Goal: Task Accomplishment & Management: Use online tool/utility

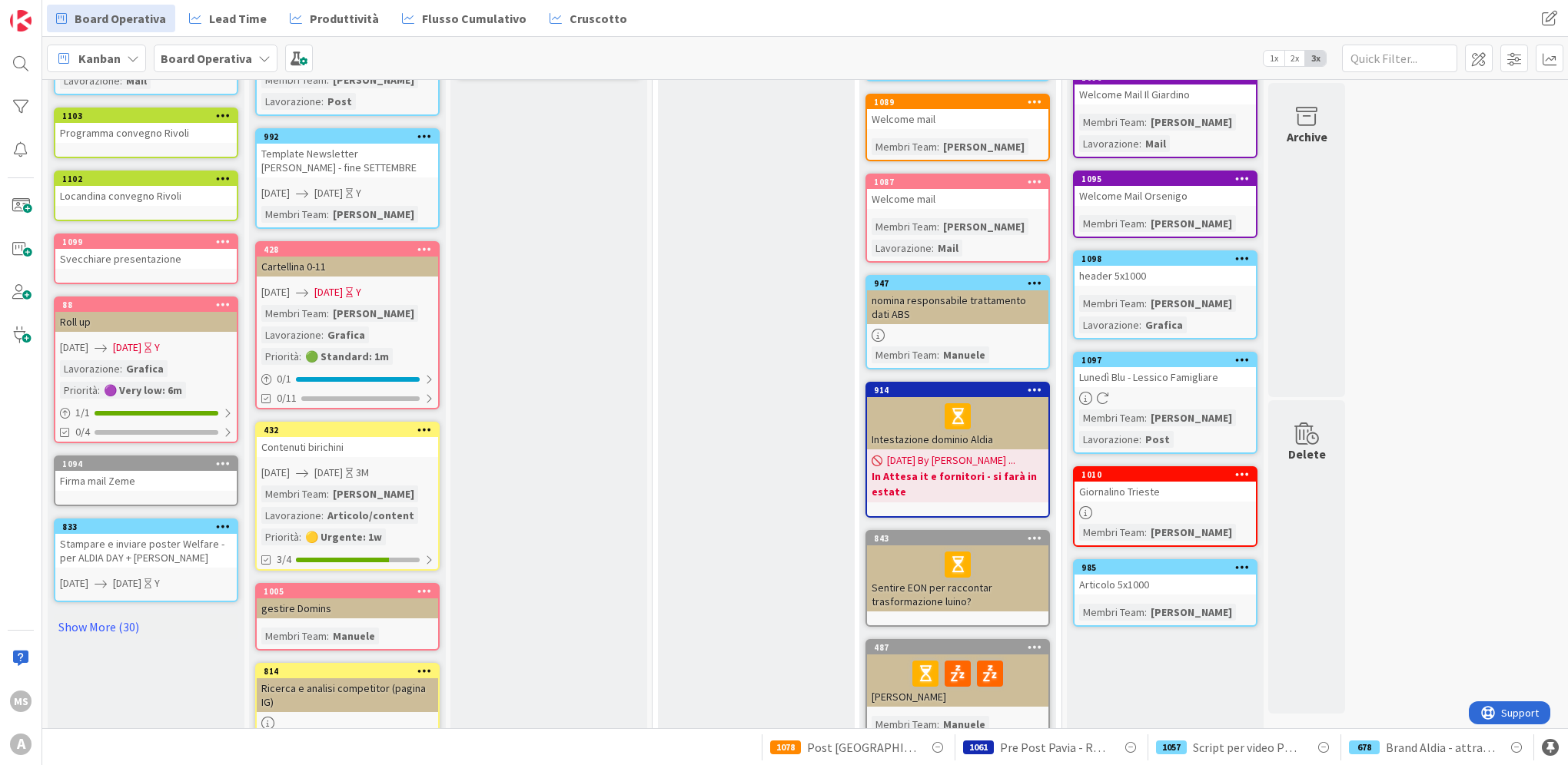
scroll to position [453, 0]
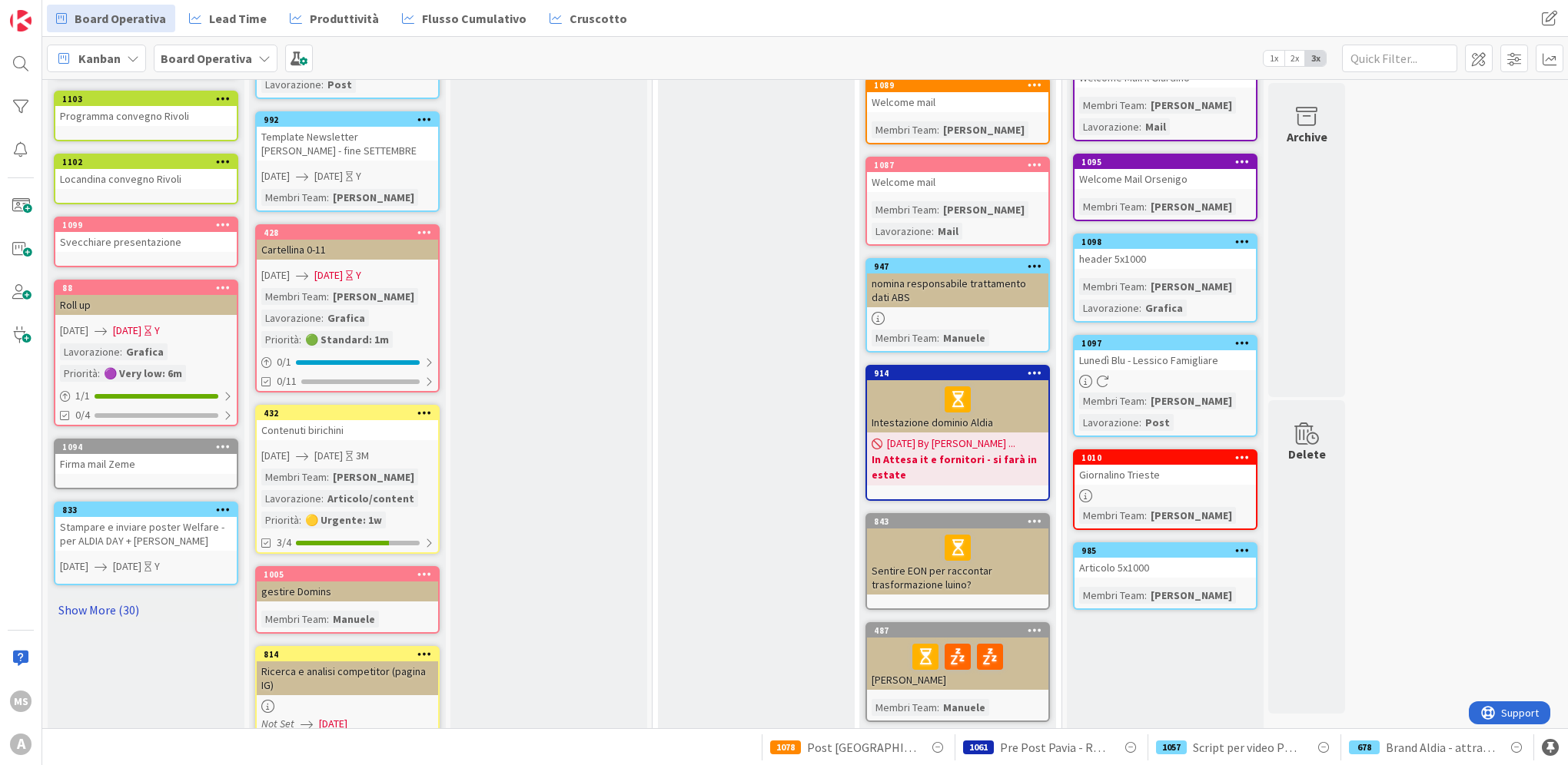
click at [121, 598] on link "Show More (30)" at bounding box center [146, 610] width 185 height 24
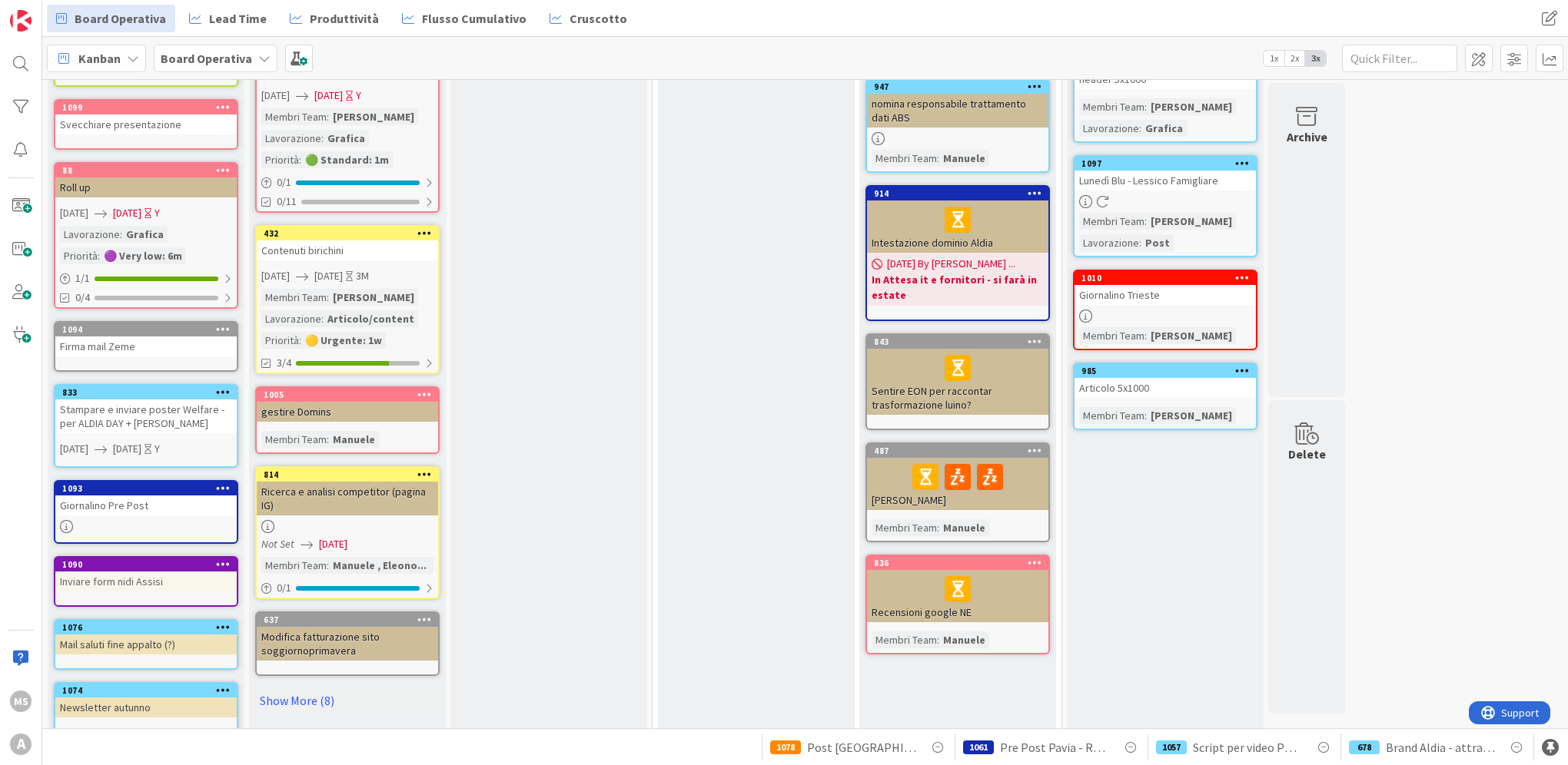
scroll to position [707, 0]
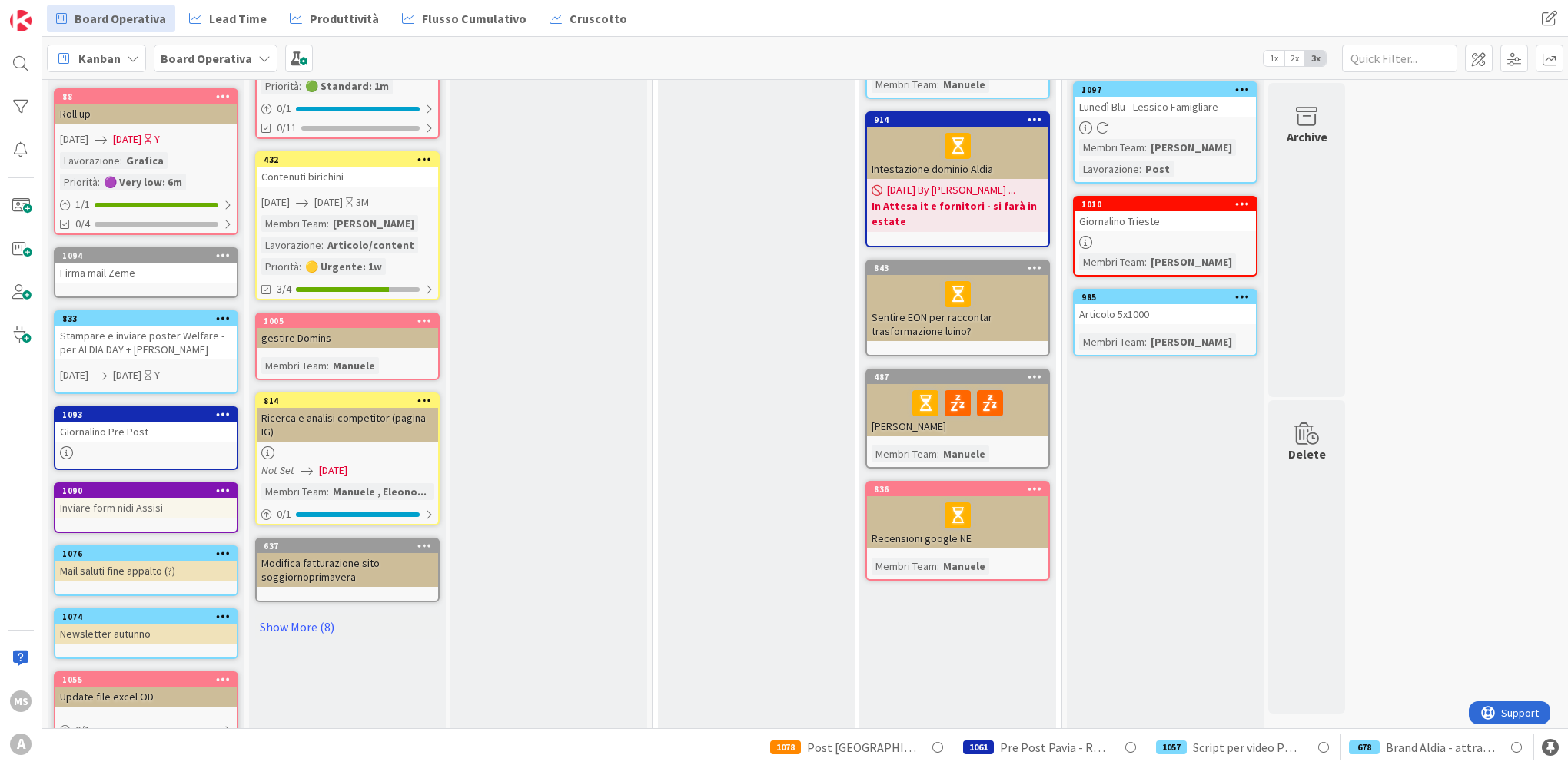
drag, startPoint x: 131, startPoint y: 562, endPoint x: 507, endPoint y: 652, distance: 386.6
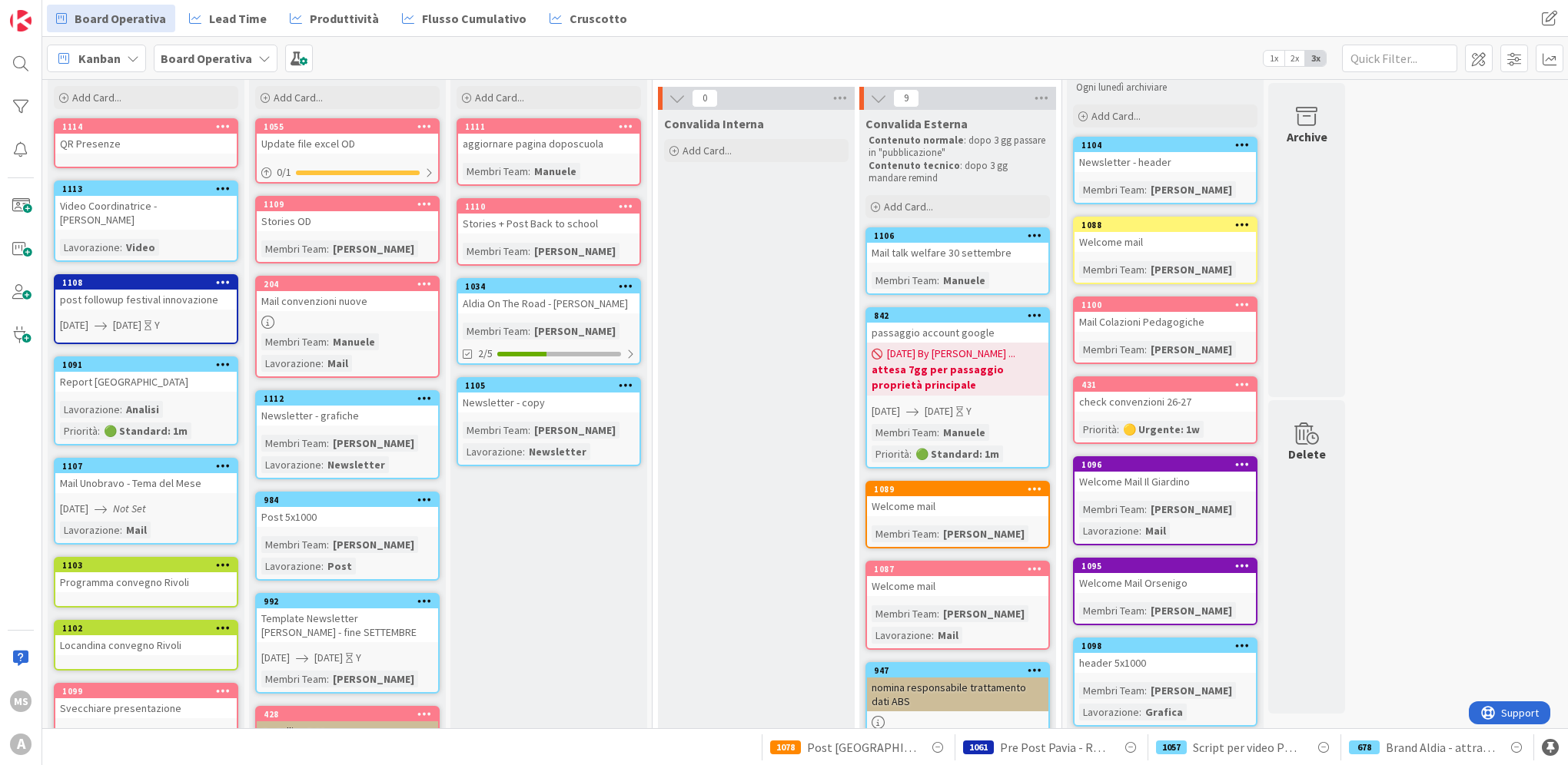
scroll to position [0, 0]
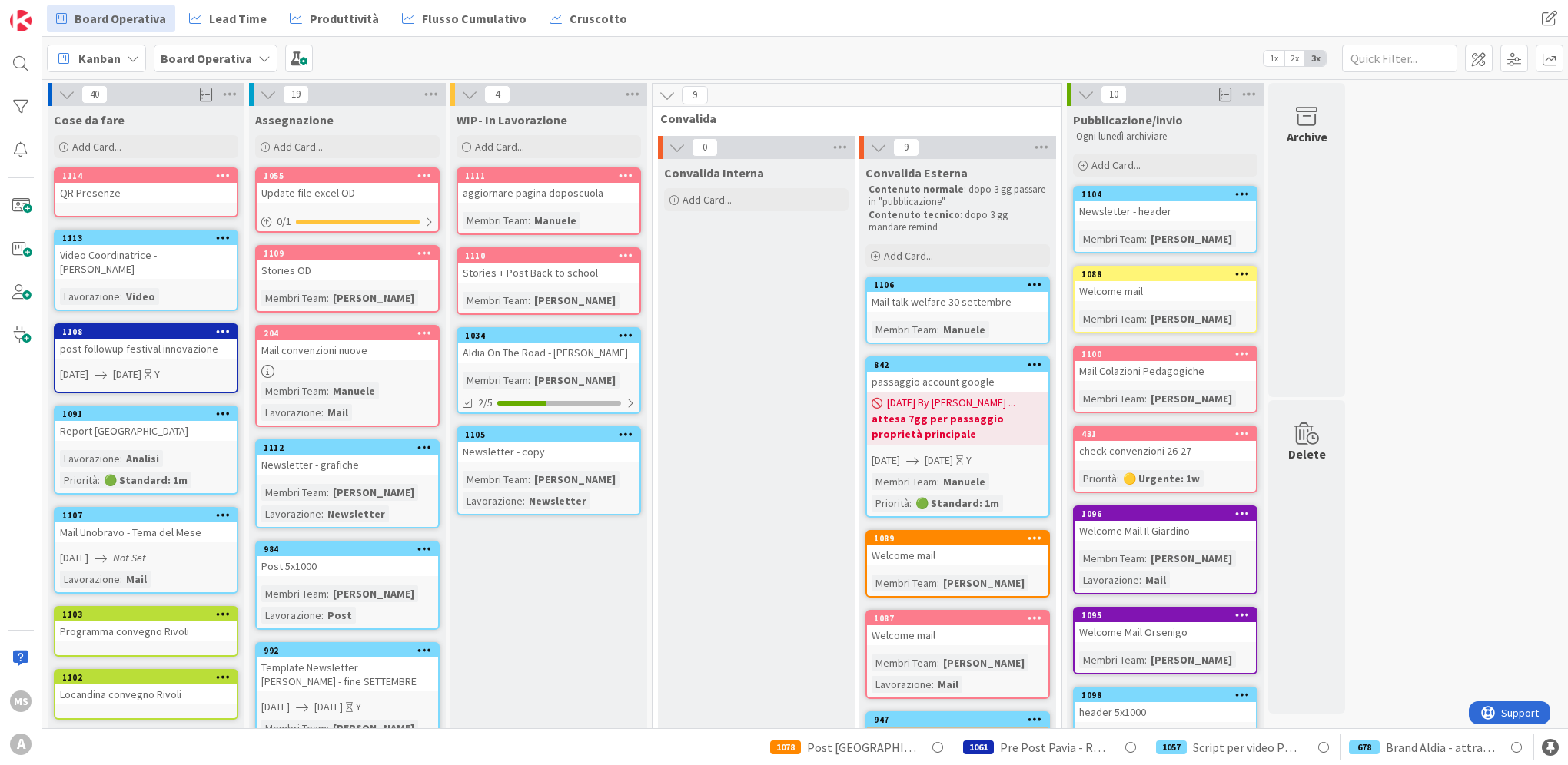
click at [158, 153] on div "Add Card..." at bounding box center [146, 147] width 185 height 23
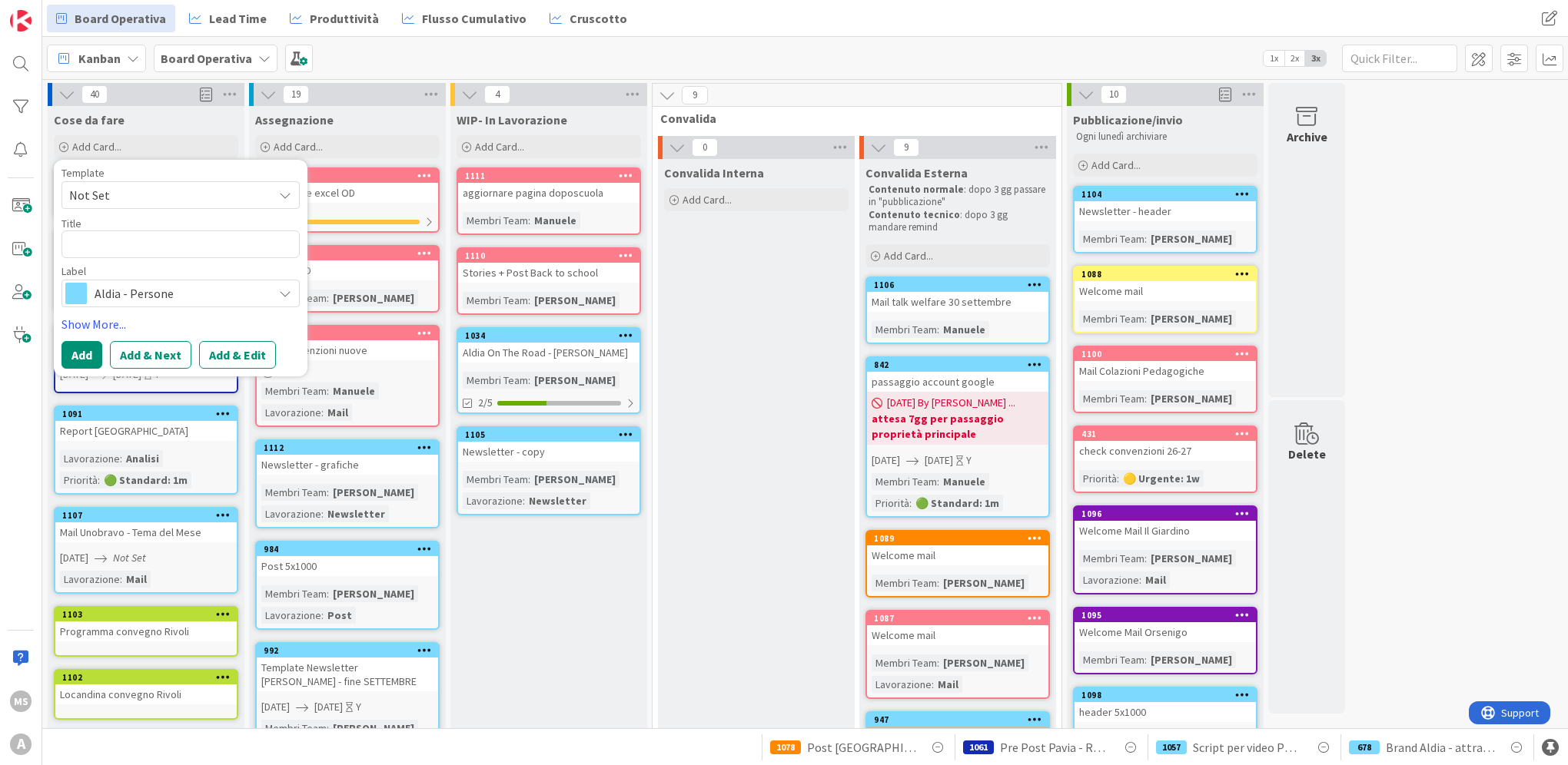
click at [184, 258] on div "Template Not Set Title 0 / 128 Label Aldia - Persone" at bounding box center [181, 238] width 239 height 140
click at [185, 238] on textarea at bounding box center [181, 244] width 239 height 28
type textarea "x"
type textarea "R"
type textarea "x"
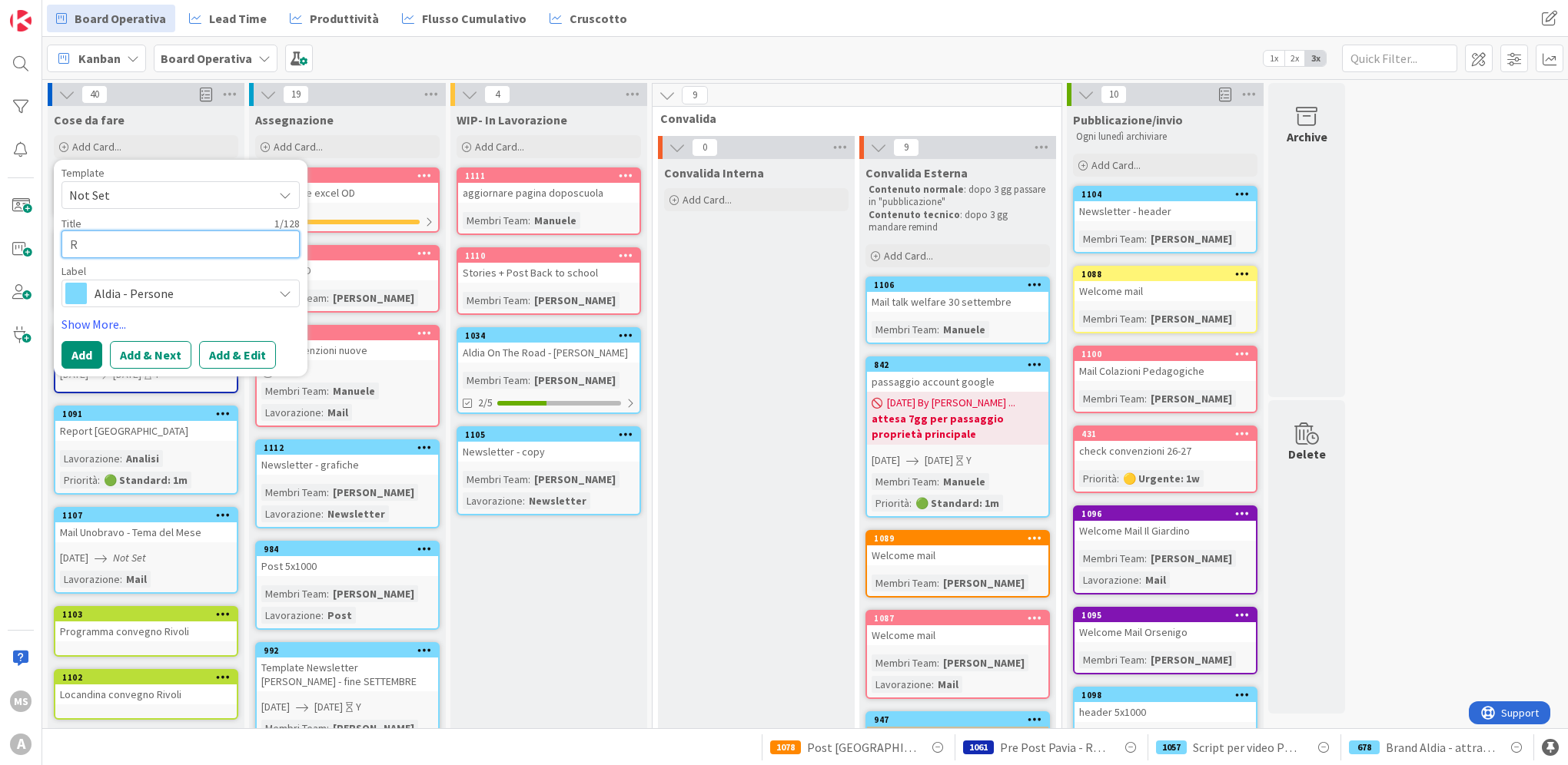
type textarea "Re"
type textarea "x"
type textarea "Rem"
type textarea "x"
type textarea "Remi"
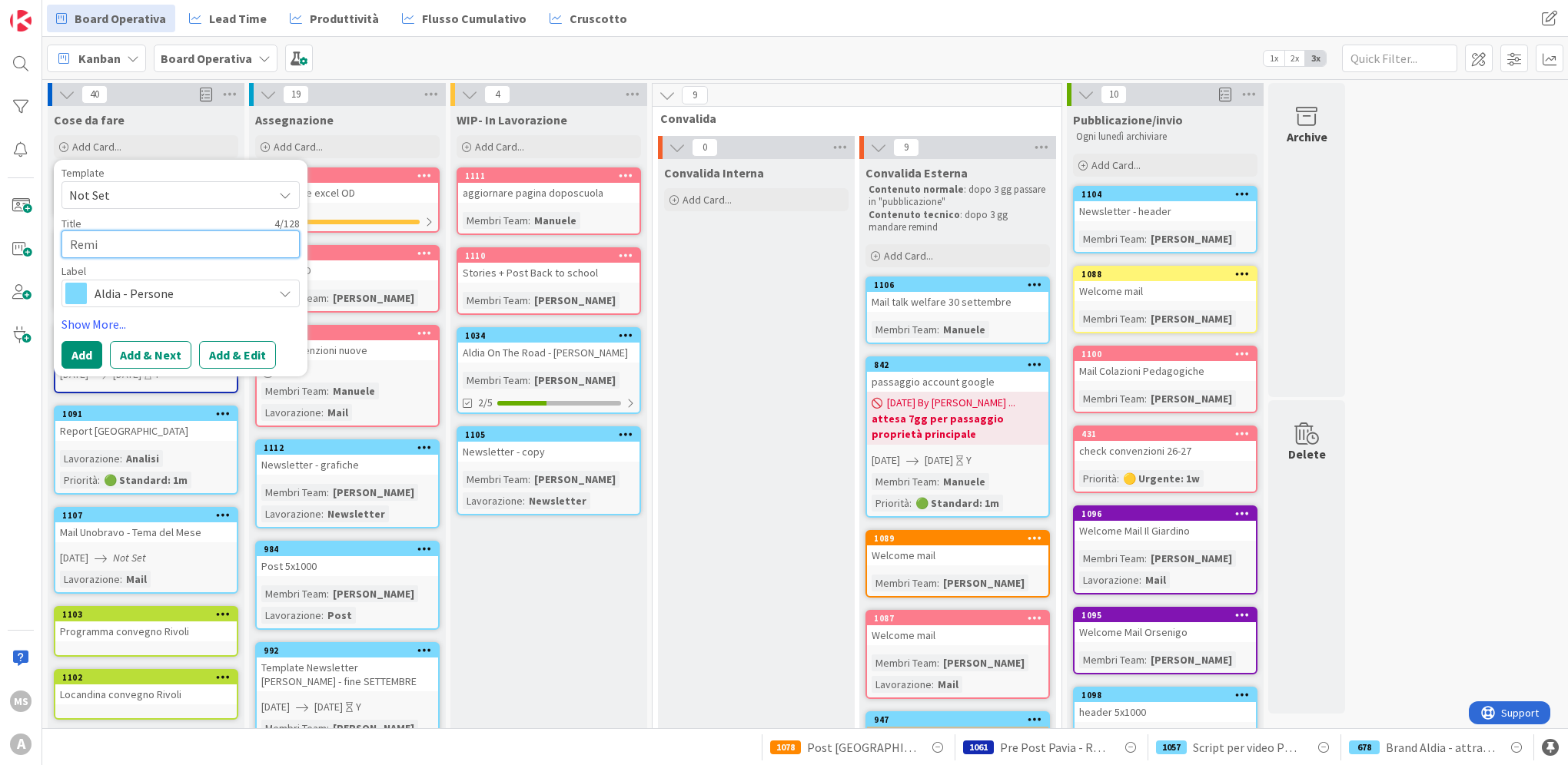
type textarea "x"
type textarea "Remin"
type textarea "x"
type textarea "Remind"
type textarea "x"
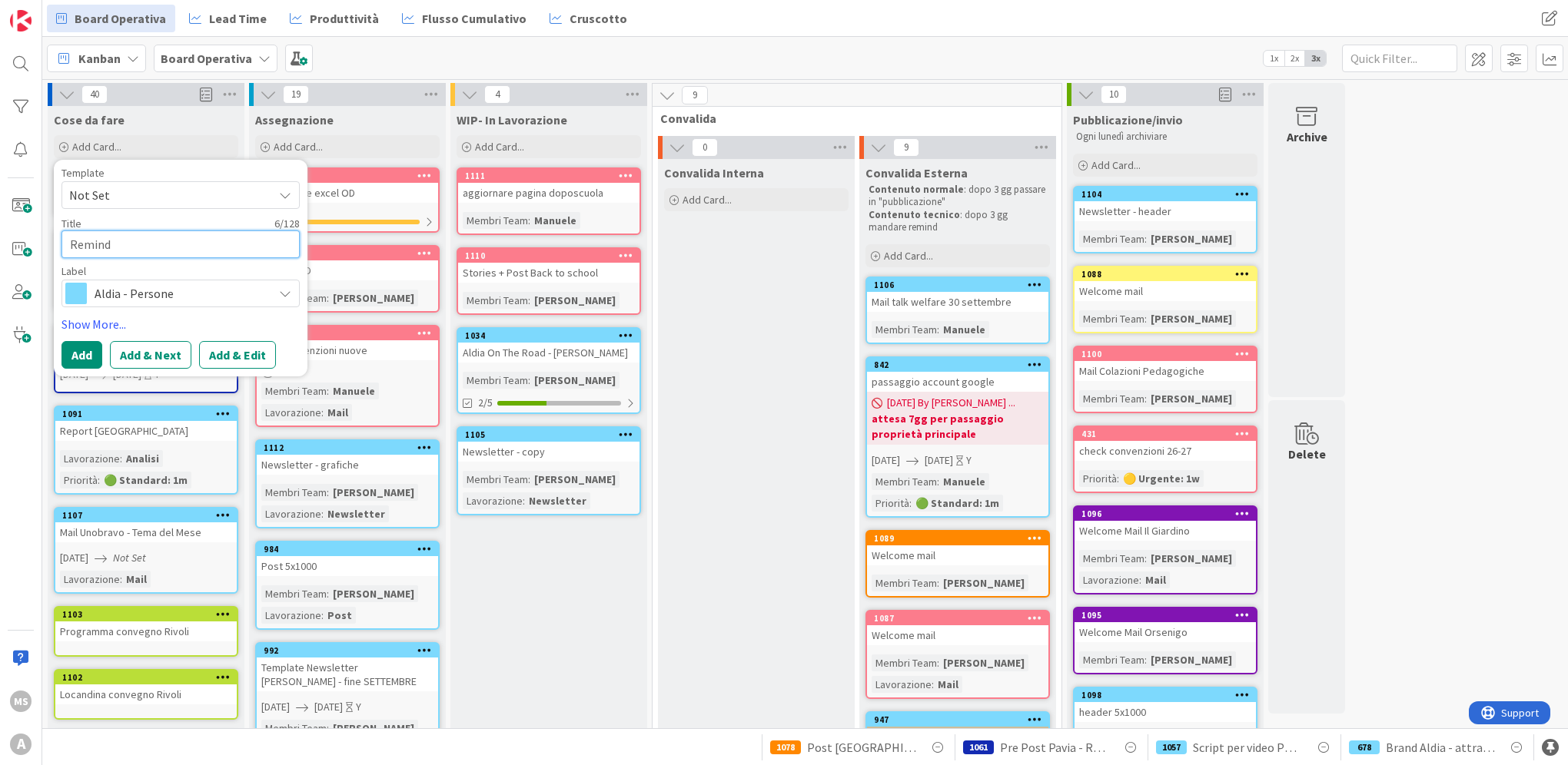
type textarea "Reminde"
type textarea "x"
type textarea "Reminder"
type textarea "x"
type textarea "Reminder"
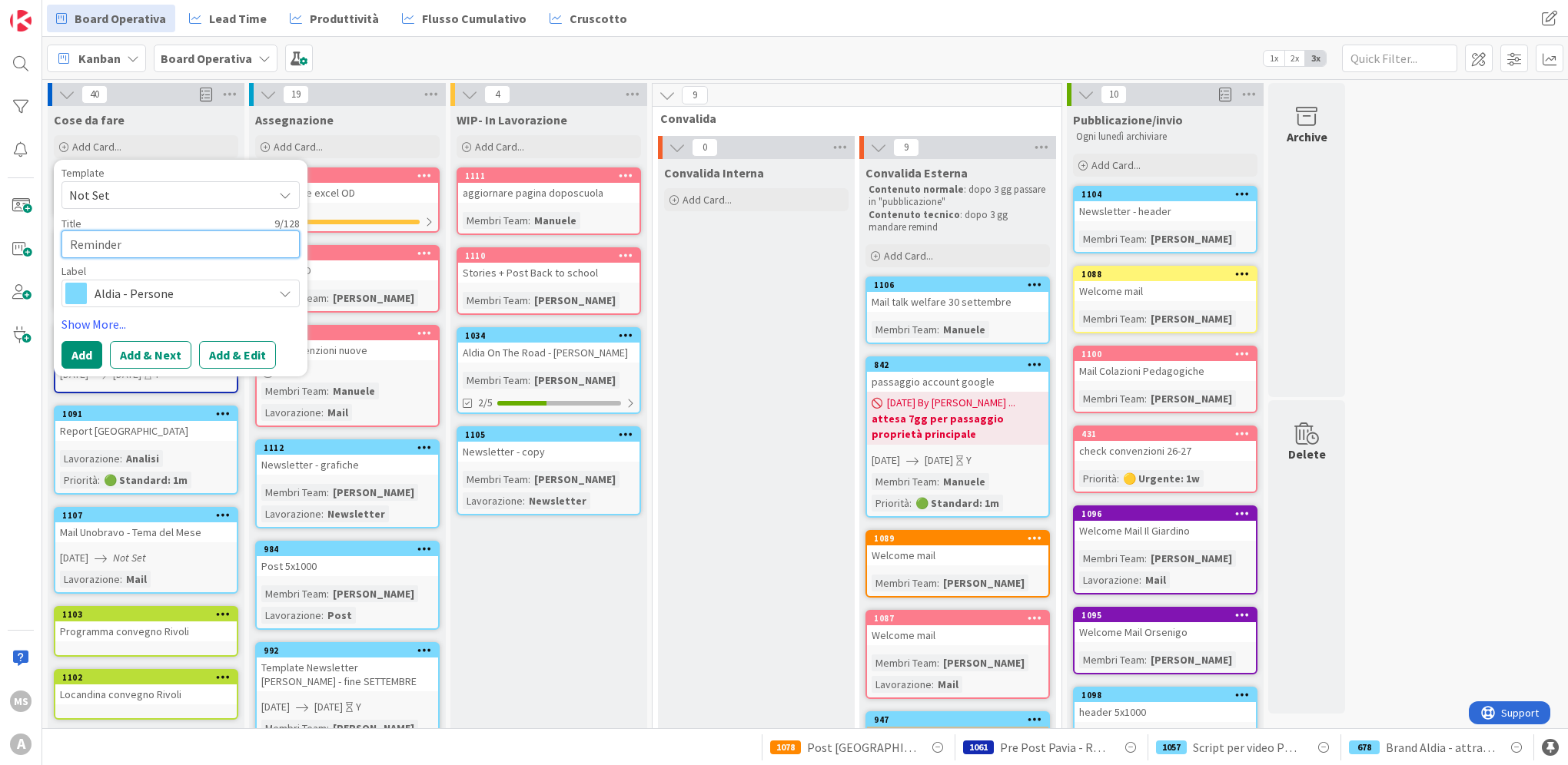
type textarea "x"
type textarea "Reminder W"
type textarea "x"
type textarea "Reminder Wh"
type textarea "x"
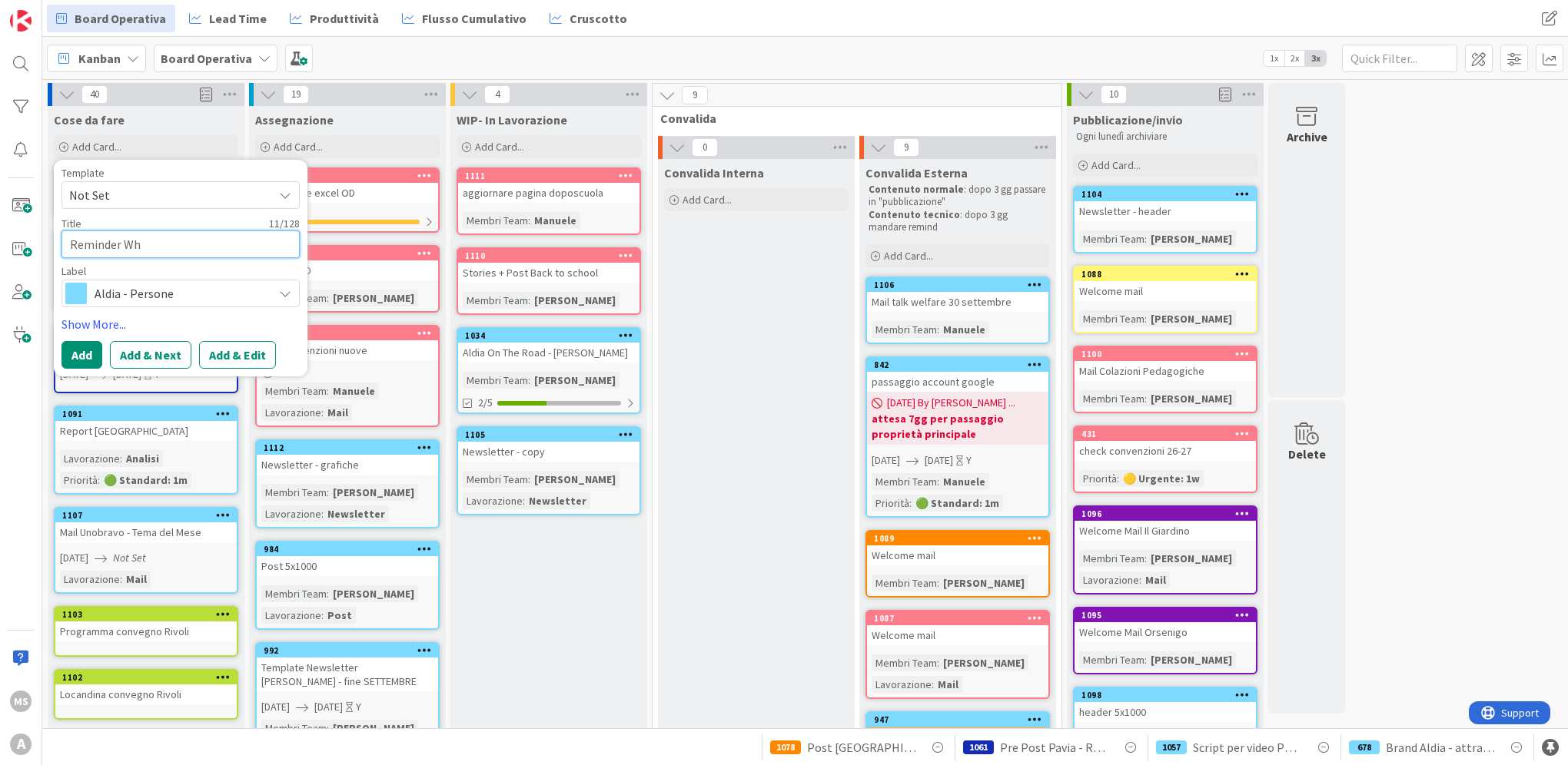
type textarea "Reminder Wha"
type textarea "x"
type textarea "Reminder What"
type textarea "x"
type textarea "Reminder Whats"
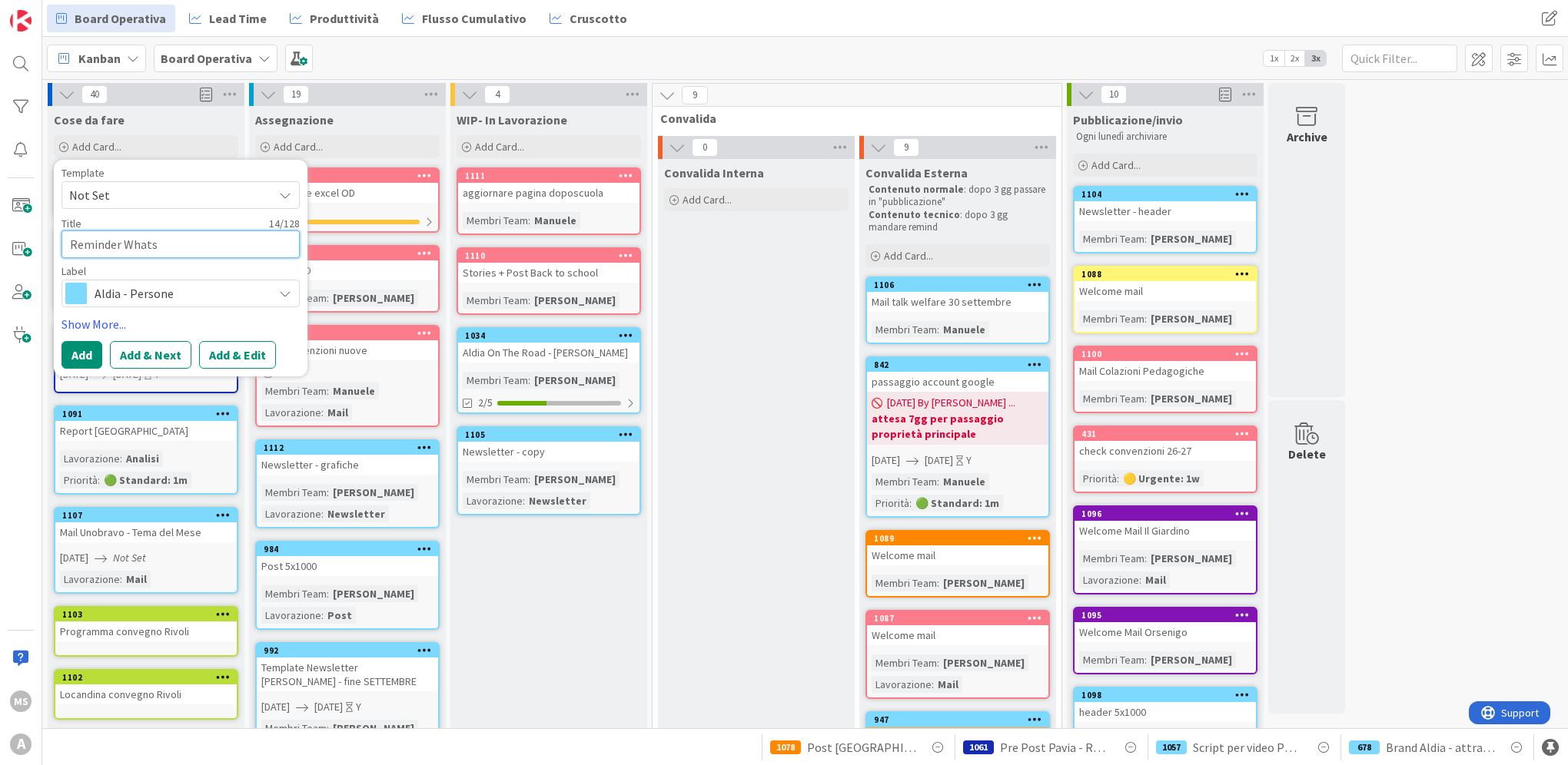
type textarea "x"
type textarea "Reminder Whatsap"
type textarea "x"
type textarea "Reminder Whatsapp"
type textarea "x"
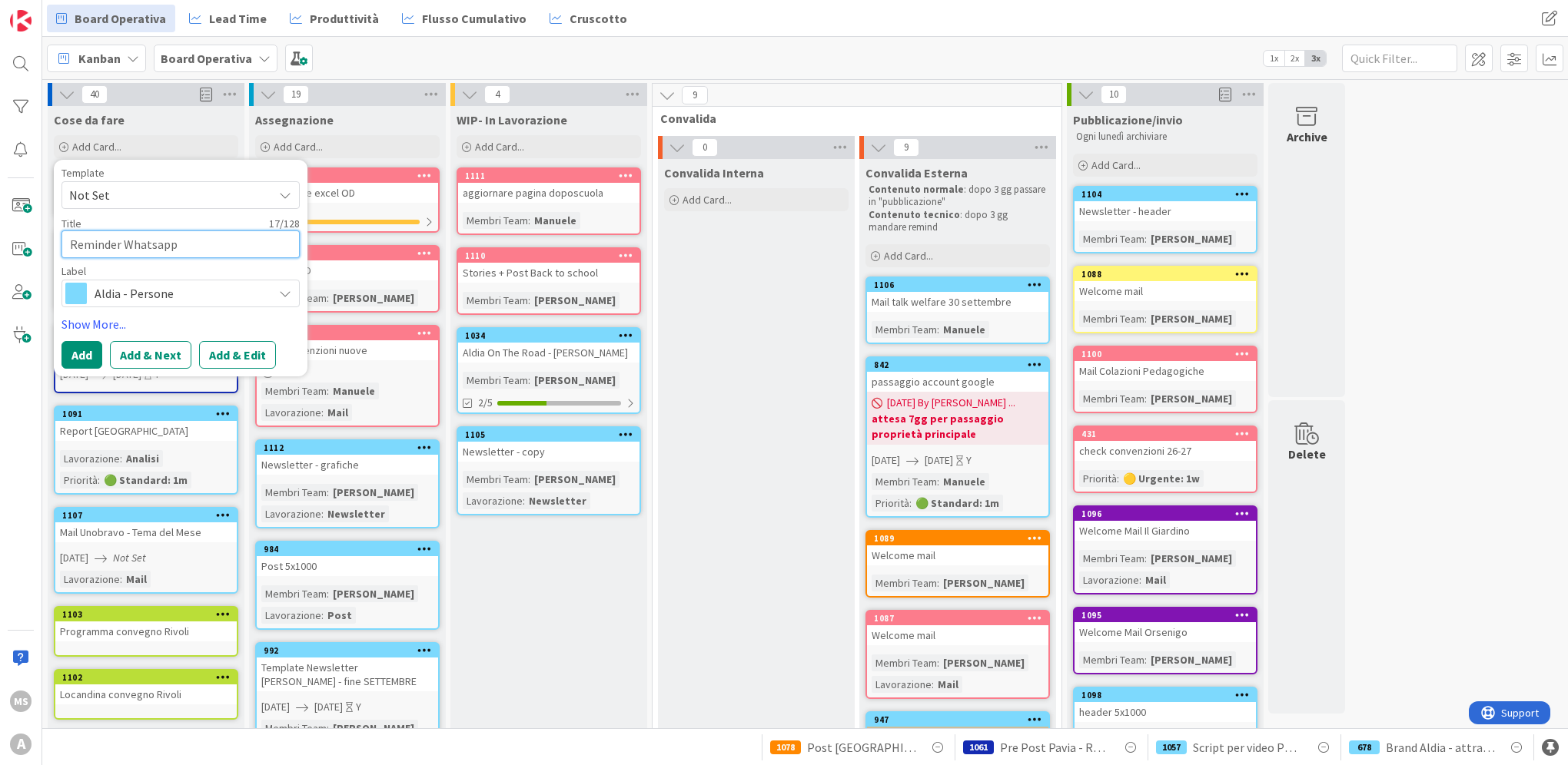
type textarea "Reminder Whatsapp"
type textarea "x"
type textarea "Reminder Whatsapp T"
type textarea "x"
type textarea "Reminder Whatsapp Ta"
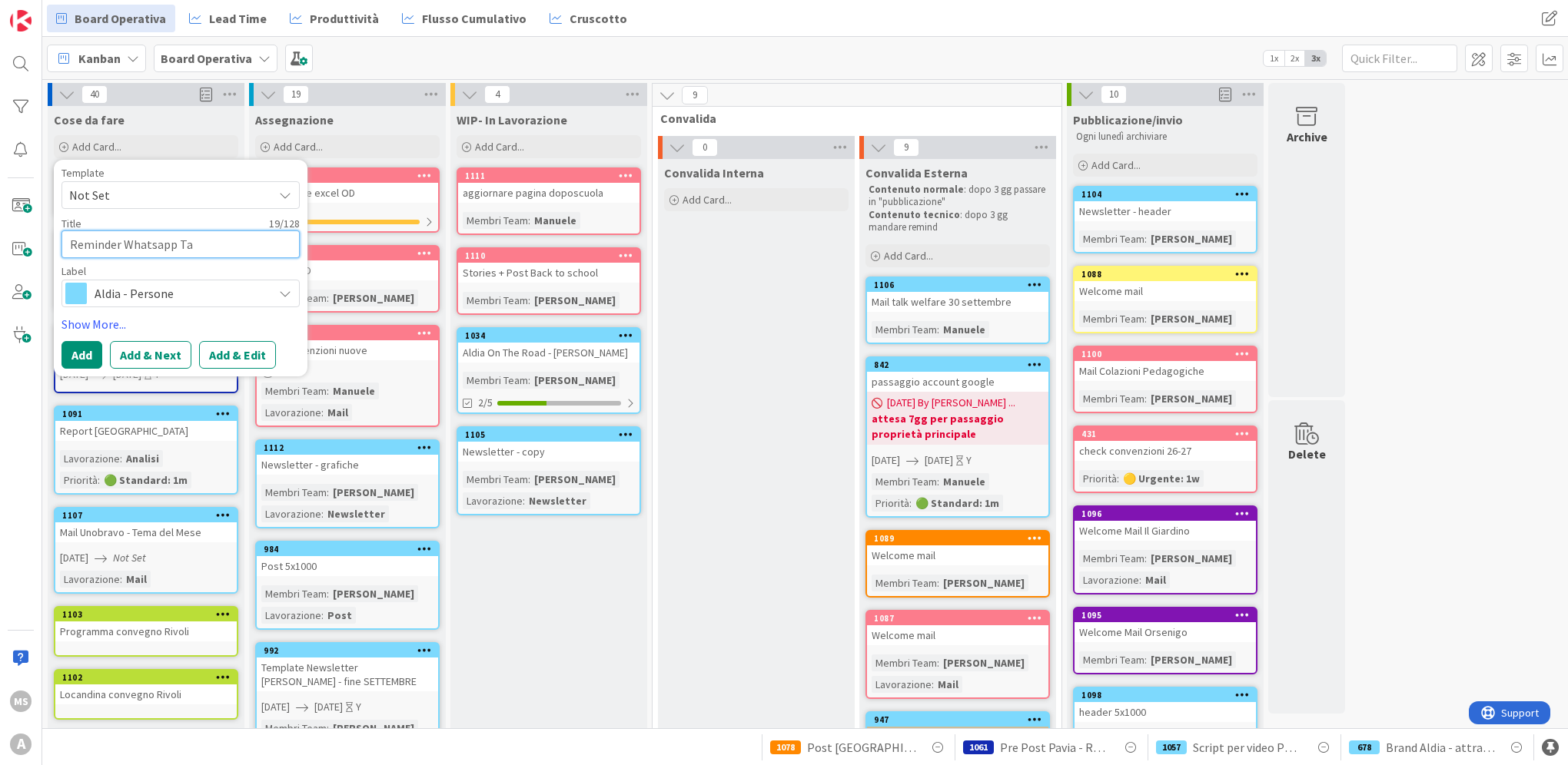
type textarea "x"
type textarea "Reminder Whatsapp Tal"
type textarea "x"
type textarea "Reminder Whatsapp Talk"
type textarea "x"
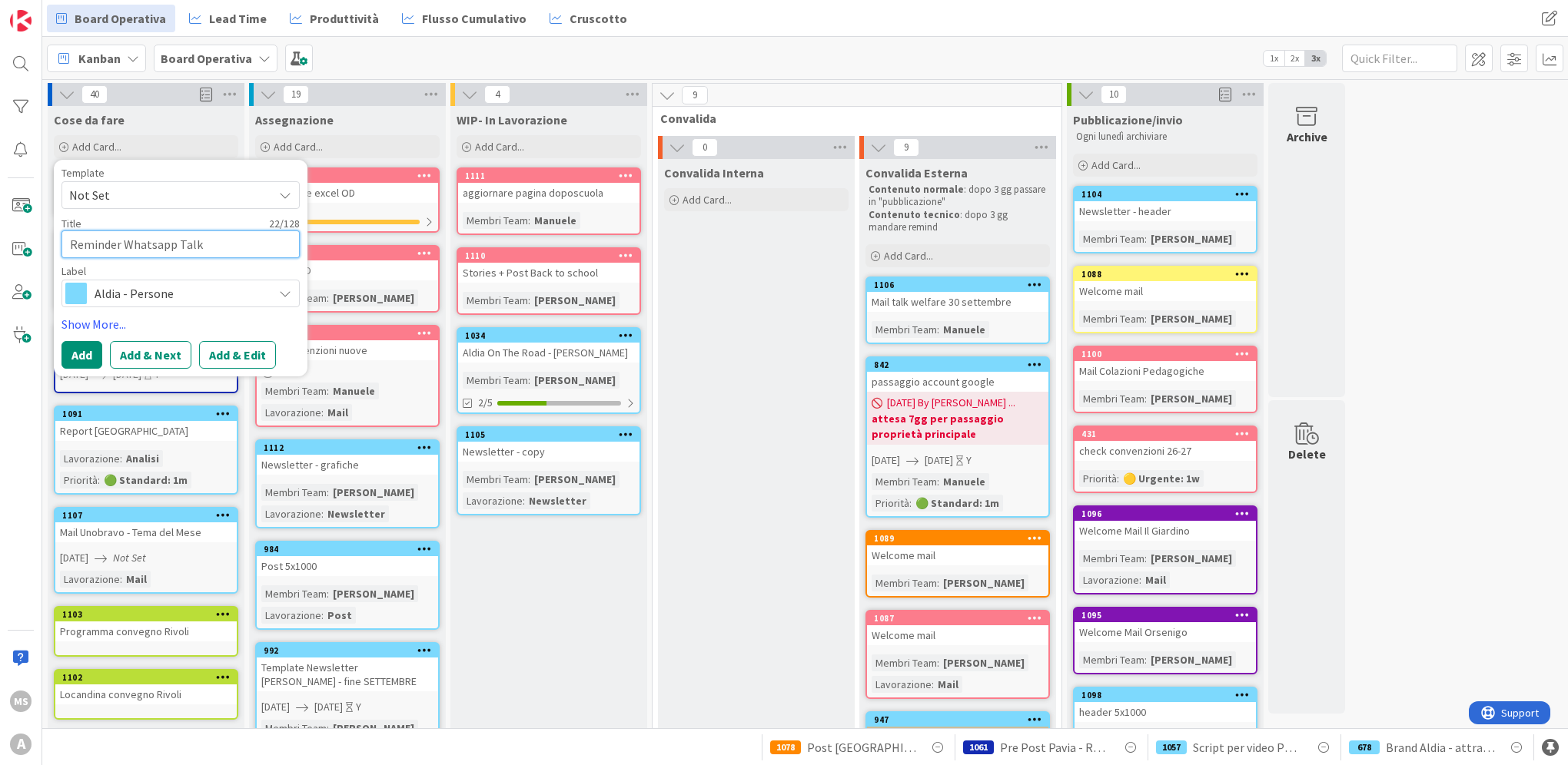
type textarea "Reminder Whatsapp Talk"
type textarea "x"
type textarea "Reminder Whatsapp Talk d"
type textarea "x"
type textarea "Reminder Whatsapp Talk de"
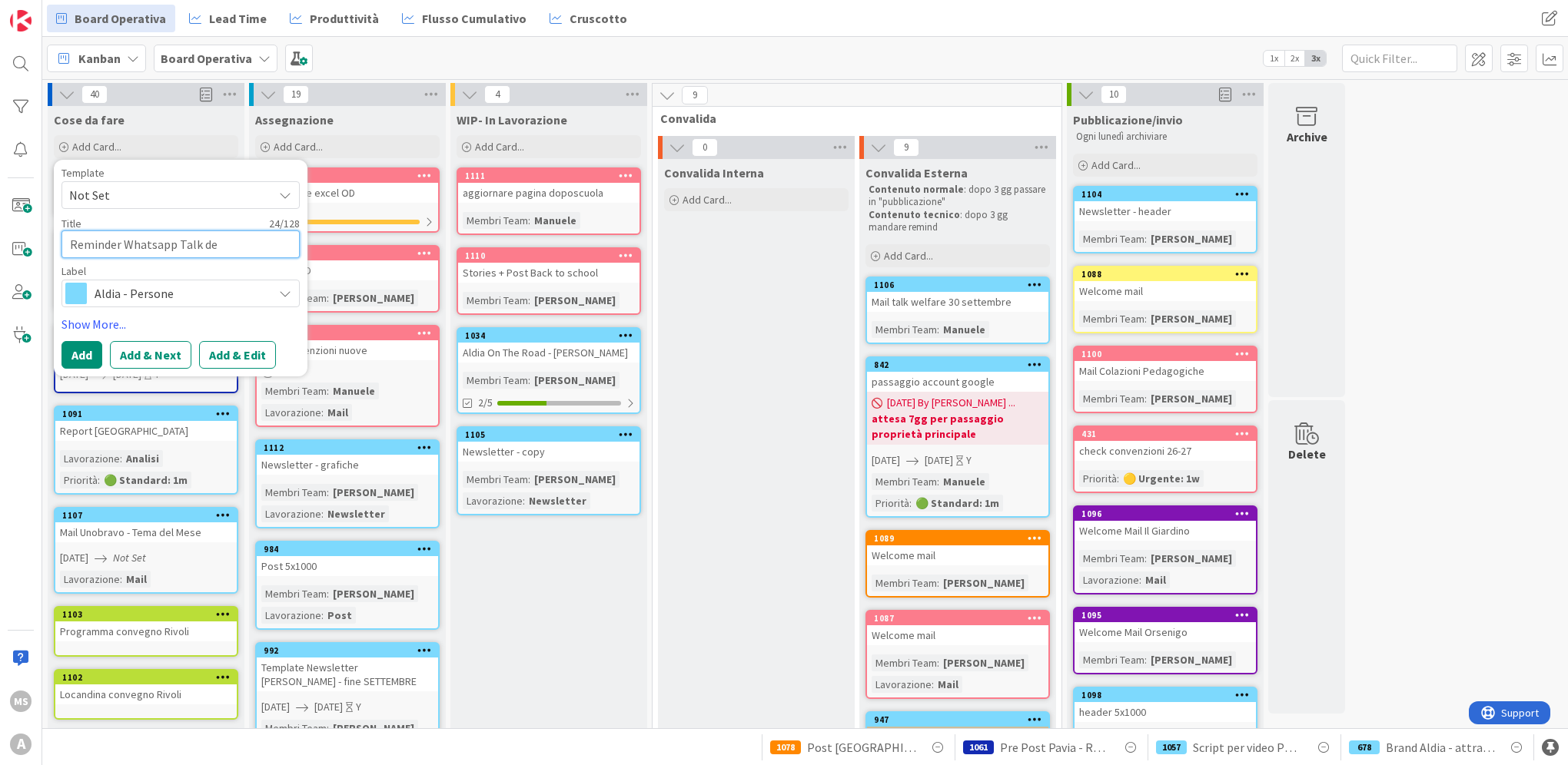
type textarea "x"
type textarea "Reminder Whatsapp Talk del"
type textarea "x"
type textarea "Reminder Whatsapp Talk del"
type textarea "x"
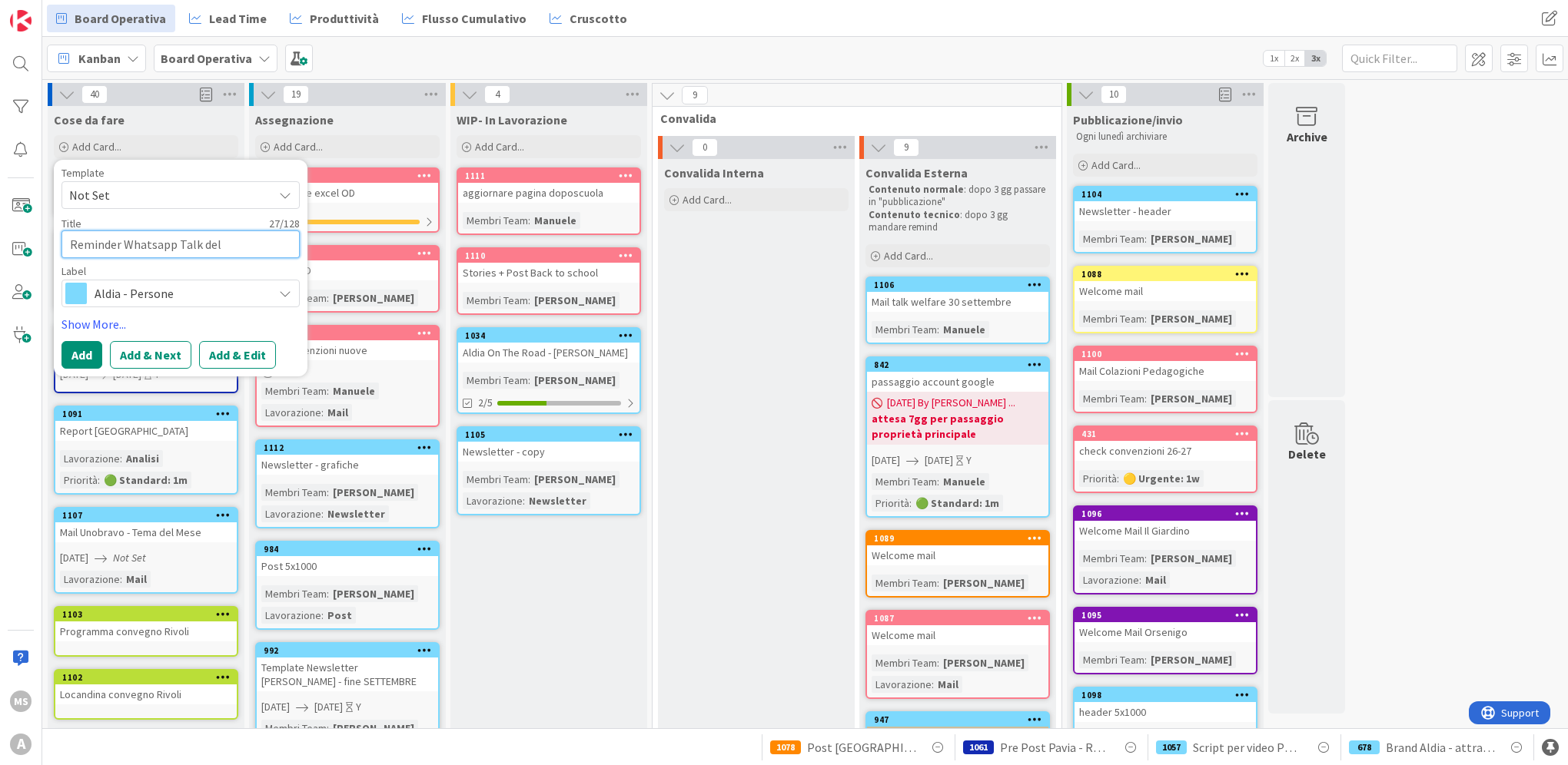
type textarea "Reminder Whatsapp Talk del 3"
type textarea "x"
type textarea "Reminder Whatsapp Talk del 30"
click at [81, 348] on button "Add" at bounding box center [82, 354] width 40 height 28
